Goal: Entertainment & Leisure: Consume media (video, audio)

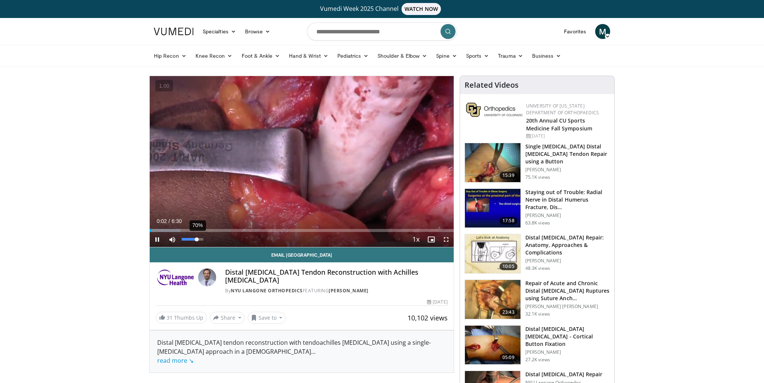
drag, startPoint x: 201, startPoint y: 240, endPoint x: 197, endPoint y: 240, distance: 4.5
click at [197, 240] on div "Volume Level" at bounding box center [189, 239] width 15 height 3
drag, startPoint x: 197, startPoint y: 240, endPoint x: 191, endPoint y: 240, distance: 5.3
click at [191, 240] on div "Volume Level" at bounding box center [188, 239] width 12 height 3
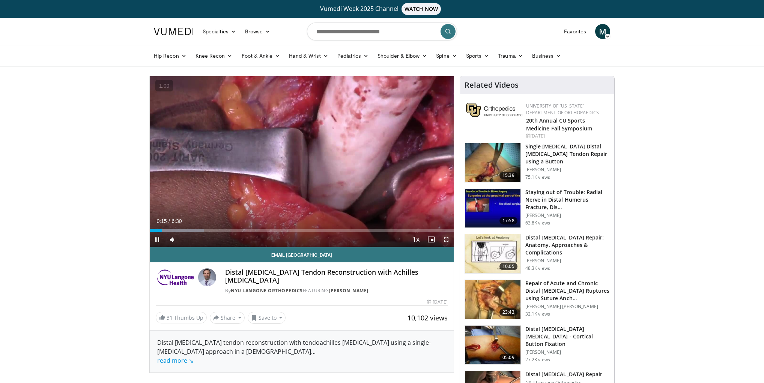
click at [448, 236] on span "Video Player" at bounding box center [445, 239] width 15 height 15
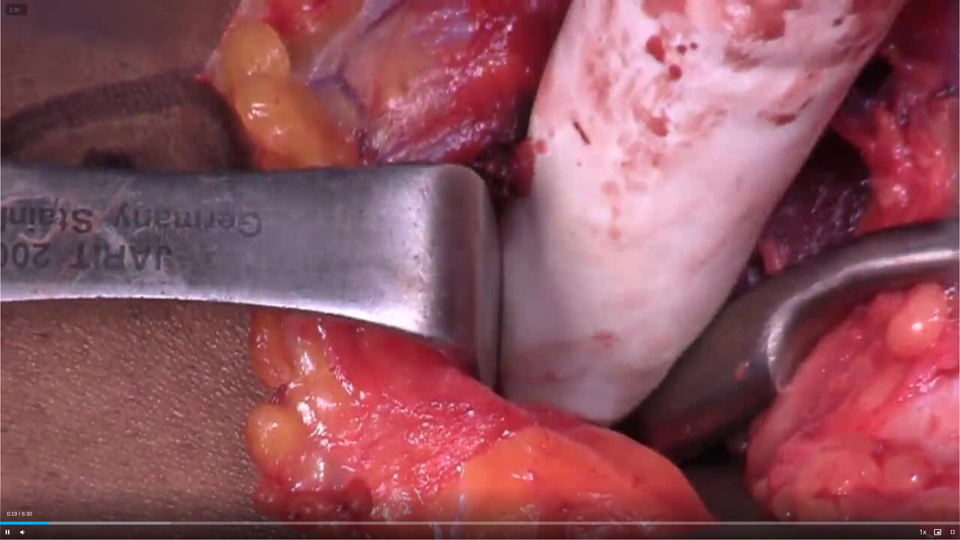
click at [0, 0] on button "+" at bounding box center [0, 0] width 0 height 0
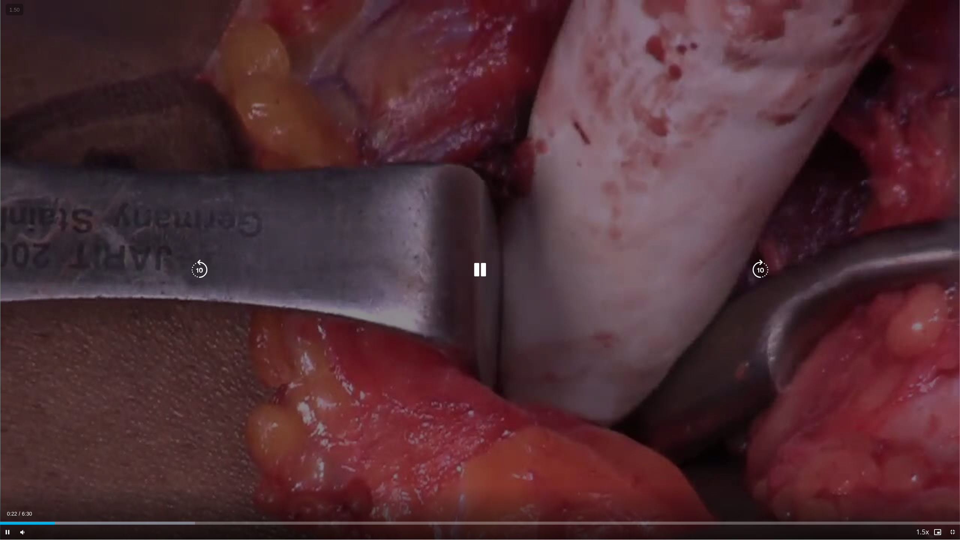
click at [491, 296] on div "10 seconds Tap to unmute" at bounding box center [480, 270] width 960 height 540
click at [487, 279] on icon "Video Player" at bounding box center [480, 270] width 21 height 21
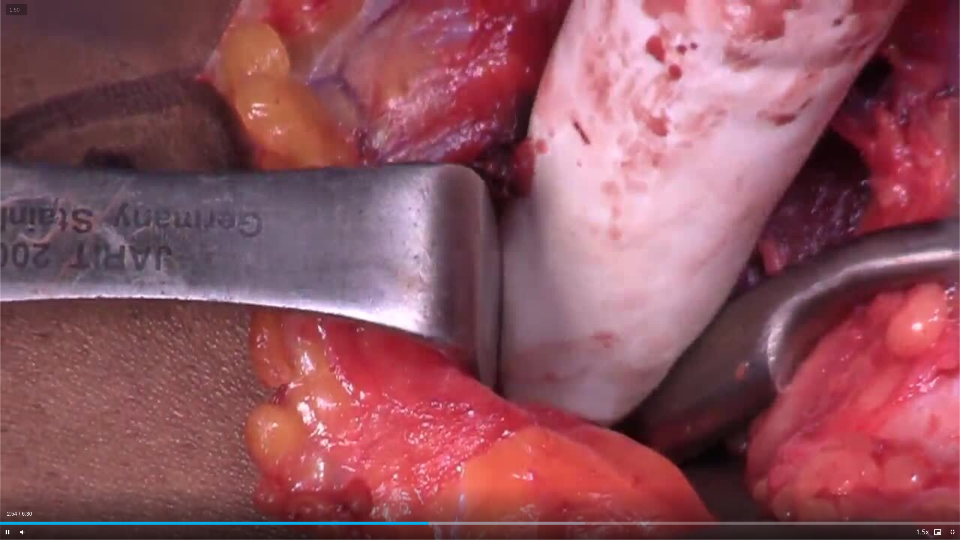
click at [0, 0] on button "−" at bounding box center [0, 0] width 0 height 0
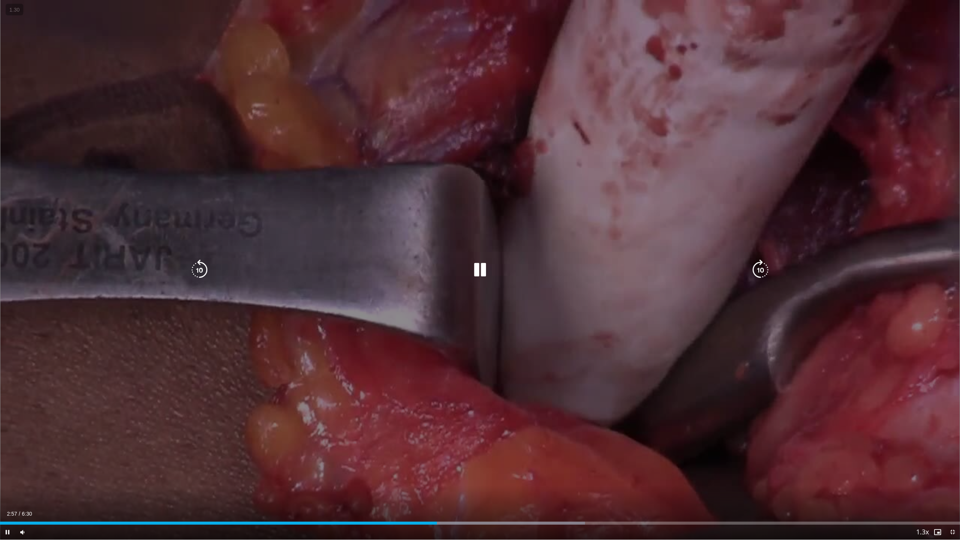
drag, startPoint x: 445, startPoint y: 264, endPoint x: 454, endPoint y: 265, distance: 9.0
click at [446, 264] on div "Video Player" at bounding box center [480, 270] width 576 height 15
click at [479, 272] on icon "Video Player" at bounding box center [480, 270] width 21 height 21
click at [480, 272] on icon "Video Player" at bounding box center [480, 270] width 21 height 21
click at [493, 267] on div "Video Player" at bounding box center [480, 270] width 576 height 15
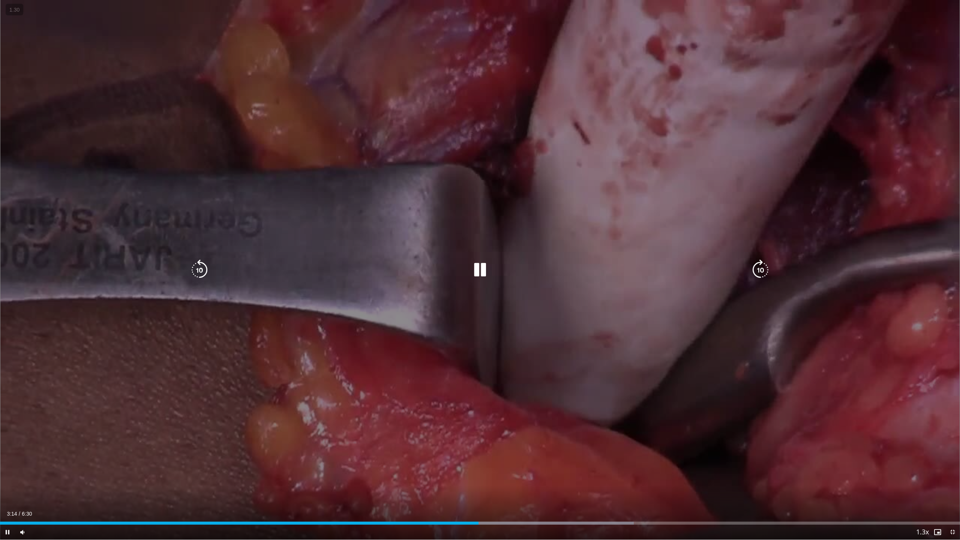
click at [484, 268] on icon "Video Player" at bounding box center [480, 270] width 21 height 21
click at [481, 266] on icon "Video Player" at bounding box center [480, 270] width 21 height 21
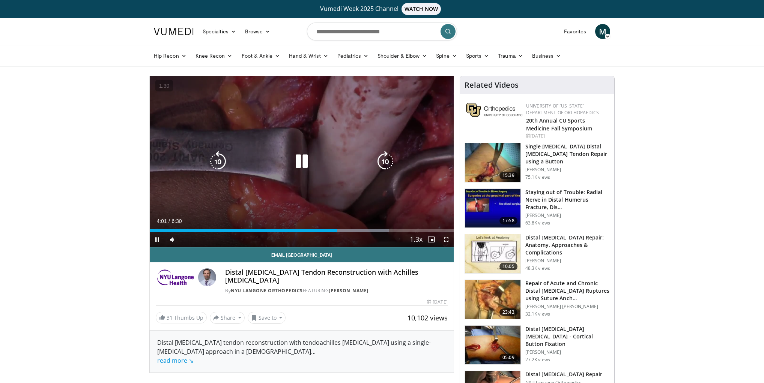
click at [305, 160] on icon "Video Player" at bounding box center [301, 161] width 21 height 21
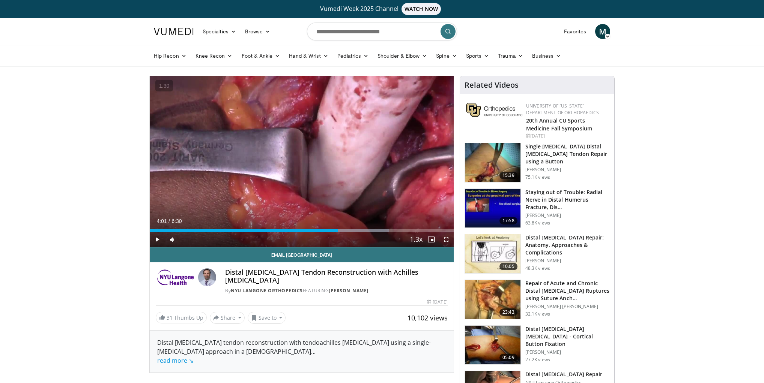
drag, startPoint x: 725, startPoint y: 213, endPoint x: 674, endPoint y: 197, distance: 53.1
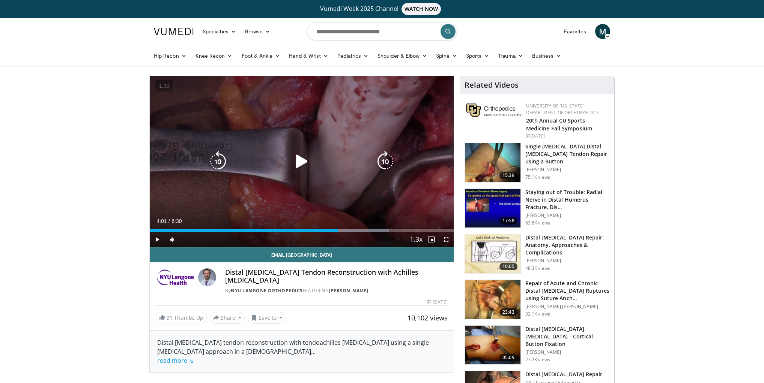
click at [305, 170] on icon "Video Player" at bounding box center [301, 161] width 21 height 21
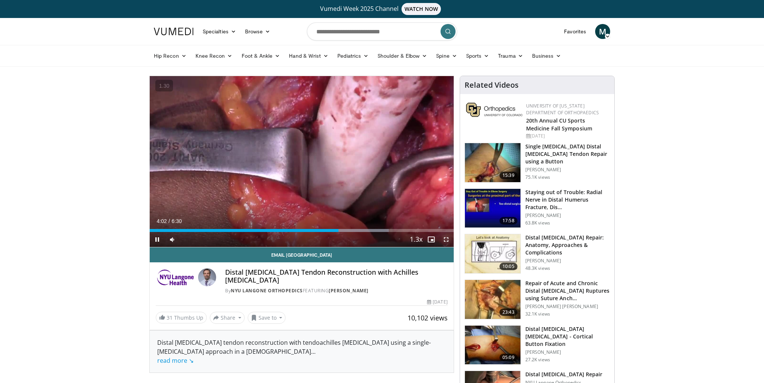
click at [446, 242] on span "Video Player" at bounding box center [445, 239] width 15 height 15
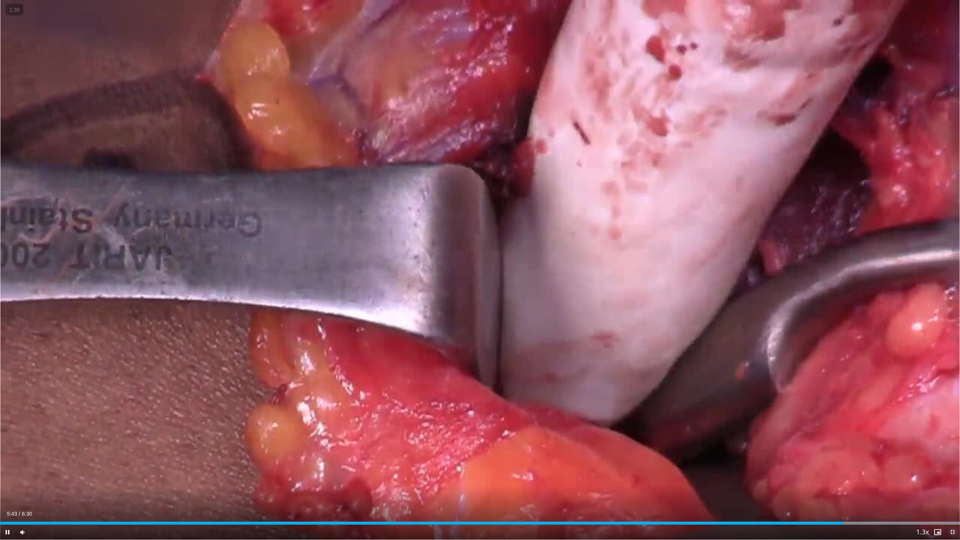
click at [763, 383] on span "Video Player" at bounding box center [952, 532] width 15 height 15
